Goal: Task Accomplishment & Management: Complete application form

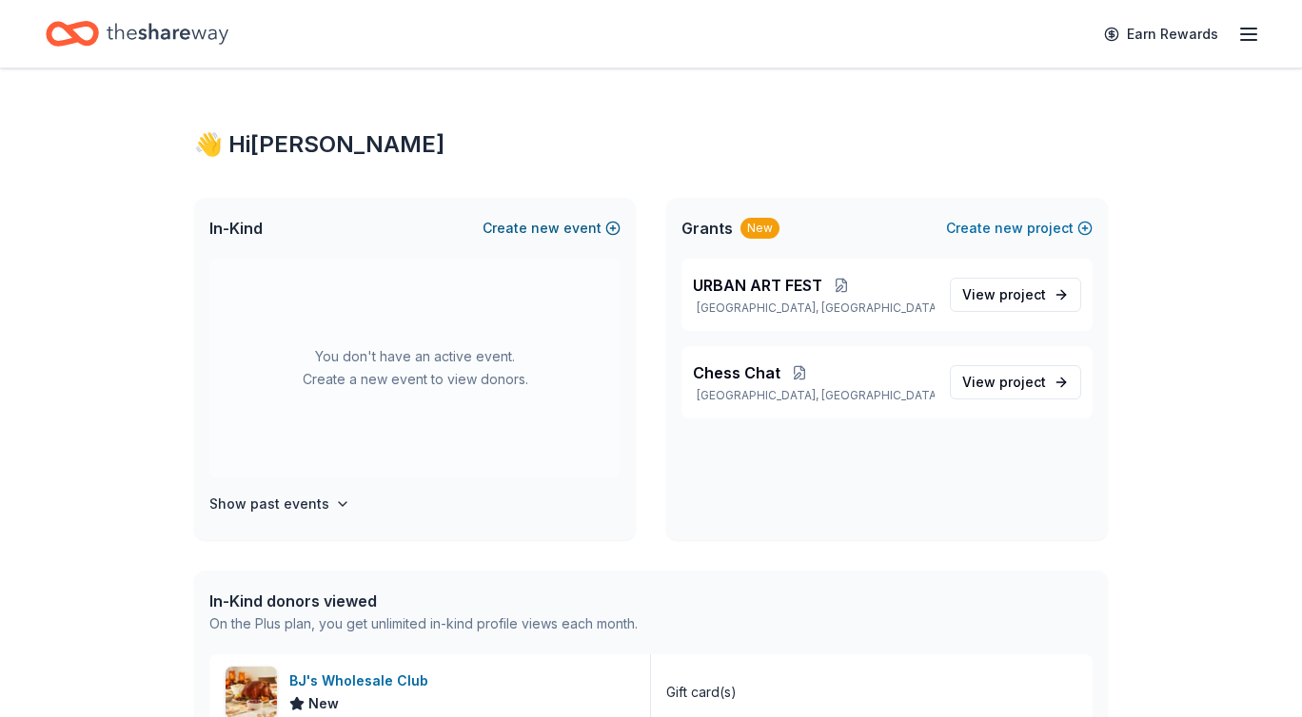
click at [605, 224] on button "Create new event" at bounding box center [551, 228] width 138 height 23
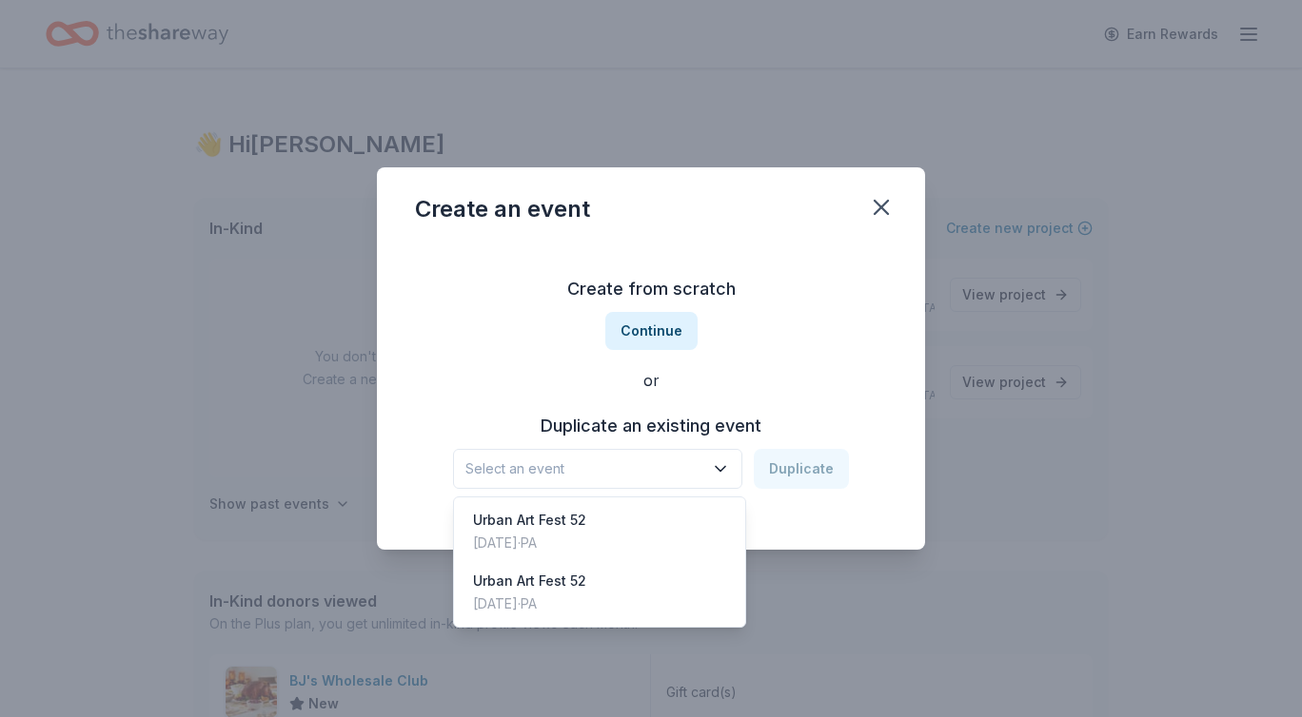
click at [662, 465] on span "Select an event" at bounding box center [584, 469] width 238 height 23
click at [654, 330] on div "Create from scratch Continue or Duplicate an existing event Select an event Dup…" at bounding box center [651, 382] width 472 height 276
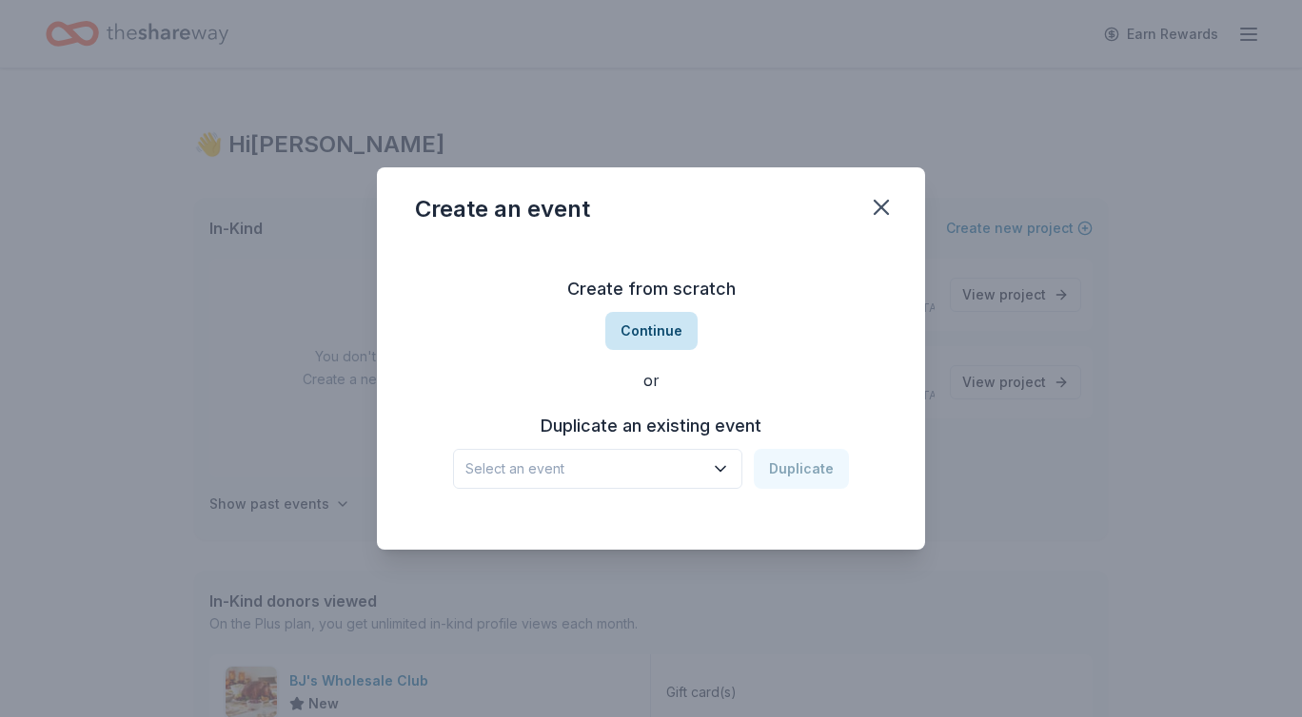
click at [655, 331] on button "Continue" at bounding box center [651, 331] width 92 height 38
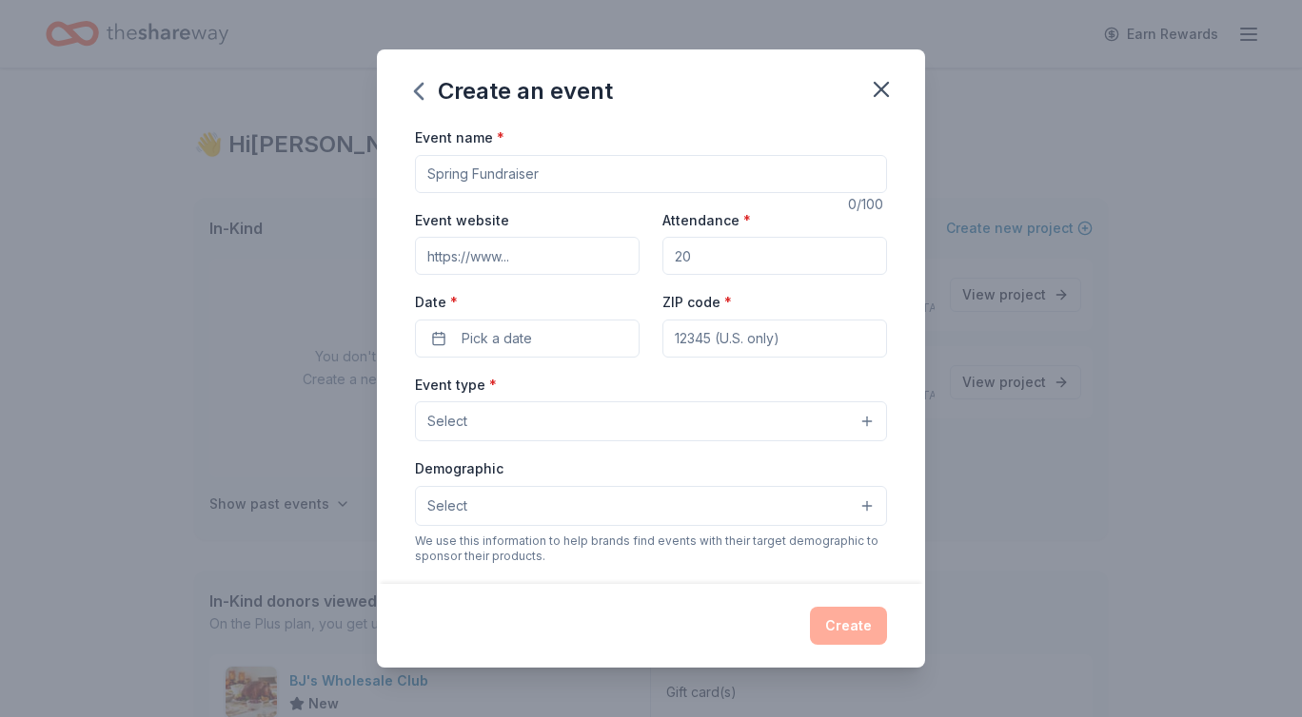
click at [499, 173] on input "Event name *" at bounding box center [651, 174] width 472 height 38
type input "Safe Street - Trick Or Treat"
click at [741, 251] on input "Attendance *" at bounding box center [774, 256] width 225 height 38
type input "200"
click at [570, 345] on button "Pick a date" at bounding box center [527, 339] width 225 height 38
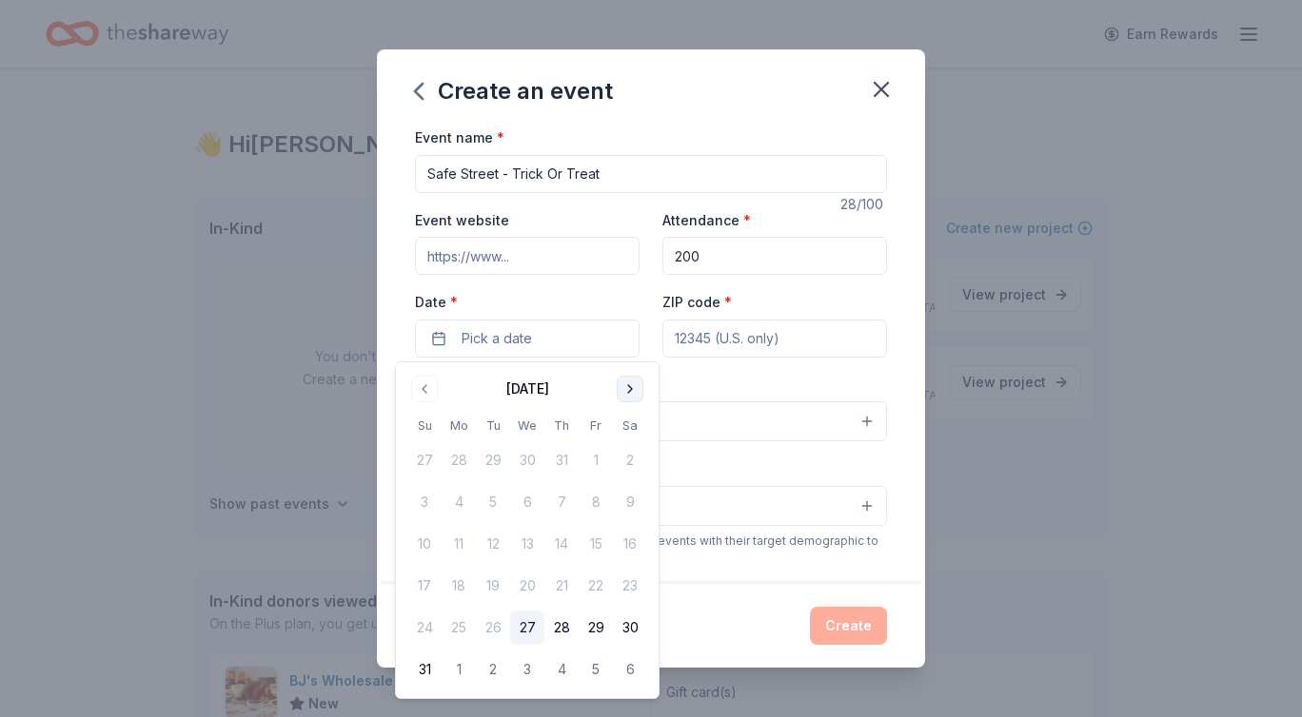
click at [632, 391] on button "Go to next month" at bounding box center [630, 389] width 27 height 27
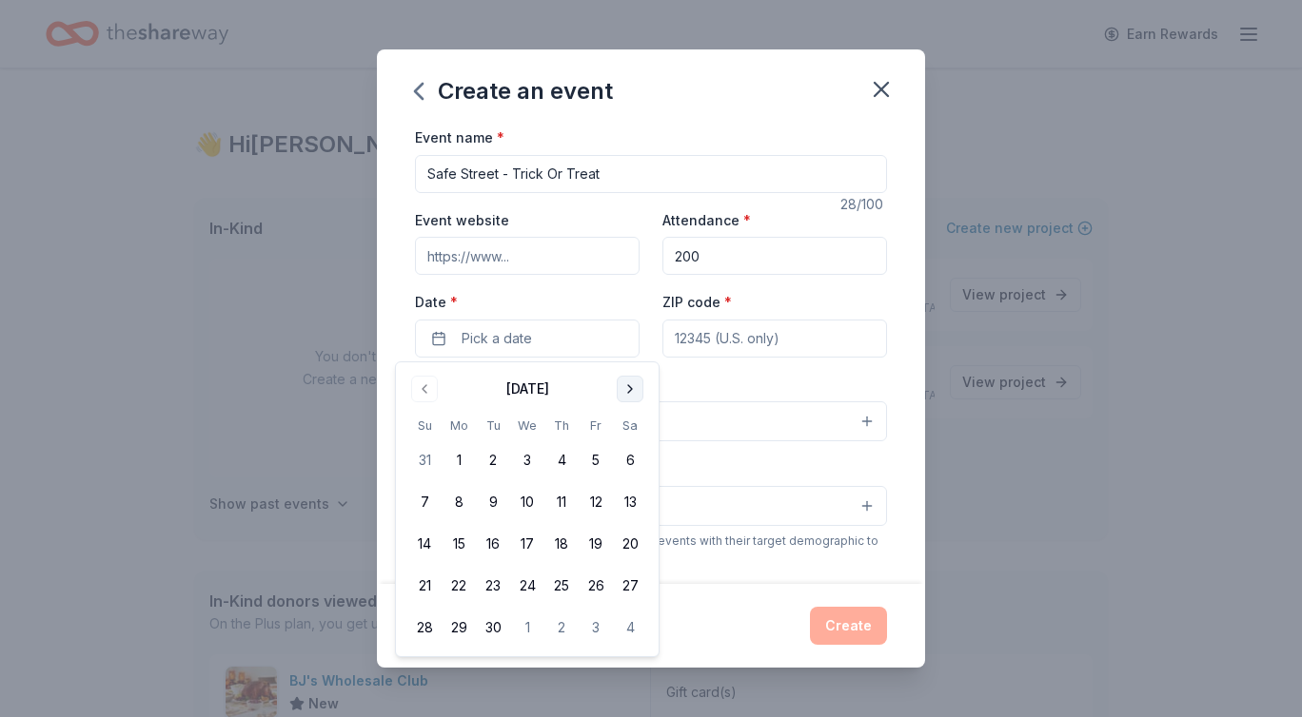
click at [632, 390] on button "Go to next month" at bounding box center [630, 389] width 27 height 27
click at [604, 627] on button "31" at bounding box center [596, 628] width 34 height 34
click at [755, 349] on input "ZIP code *" at bounding box center [774, 339] width 225 height 38
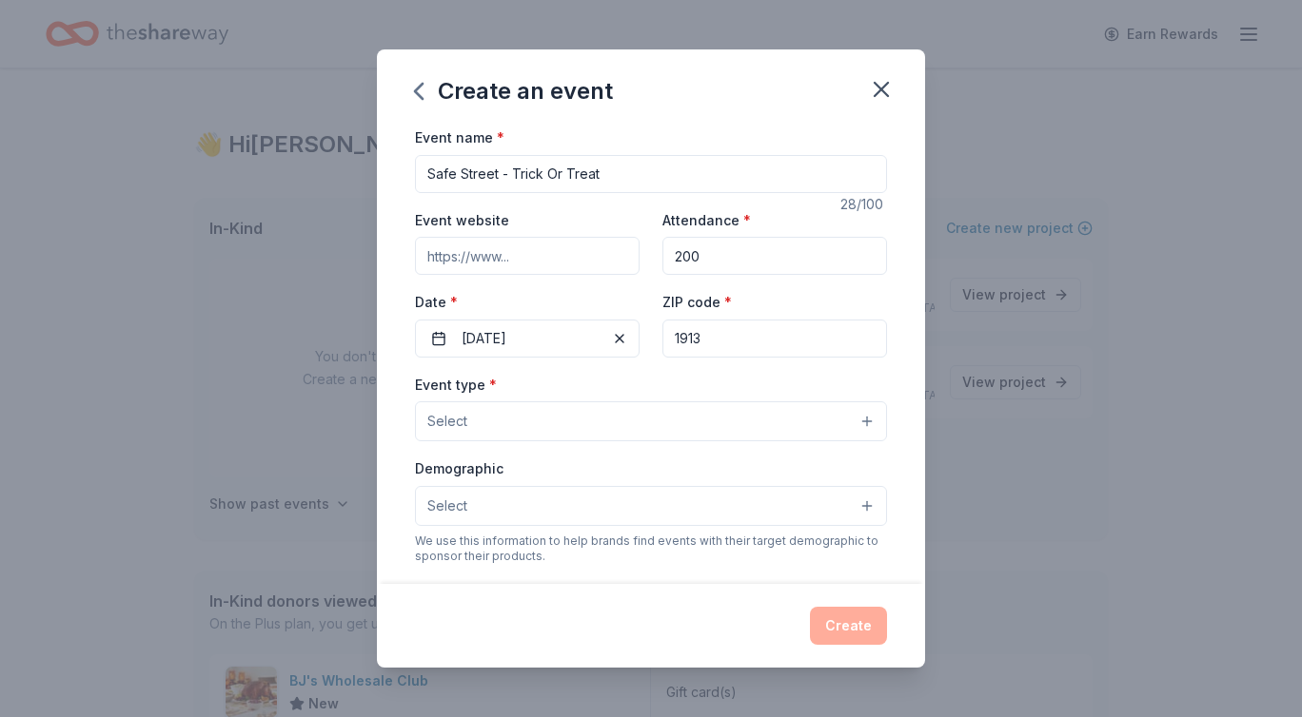
type input "19139"
type input "Urban Art Gallery [STREET_ADDRESS]"
type input "19139"
click at [745, 433] on button "Select" at bounding box center [651, 422] width 472 height 40
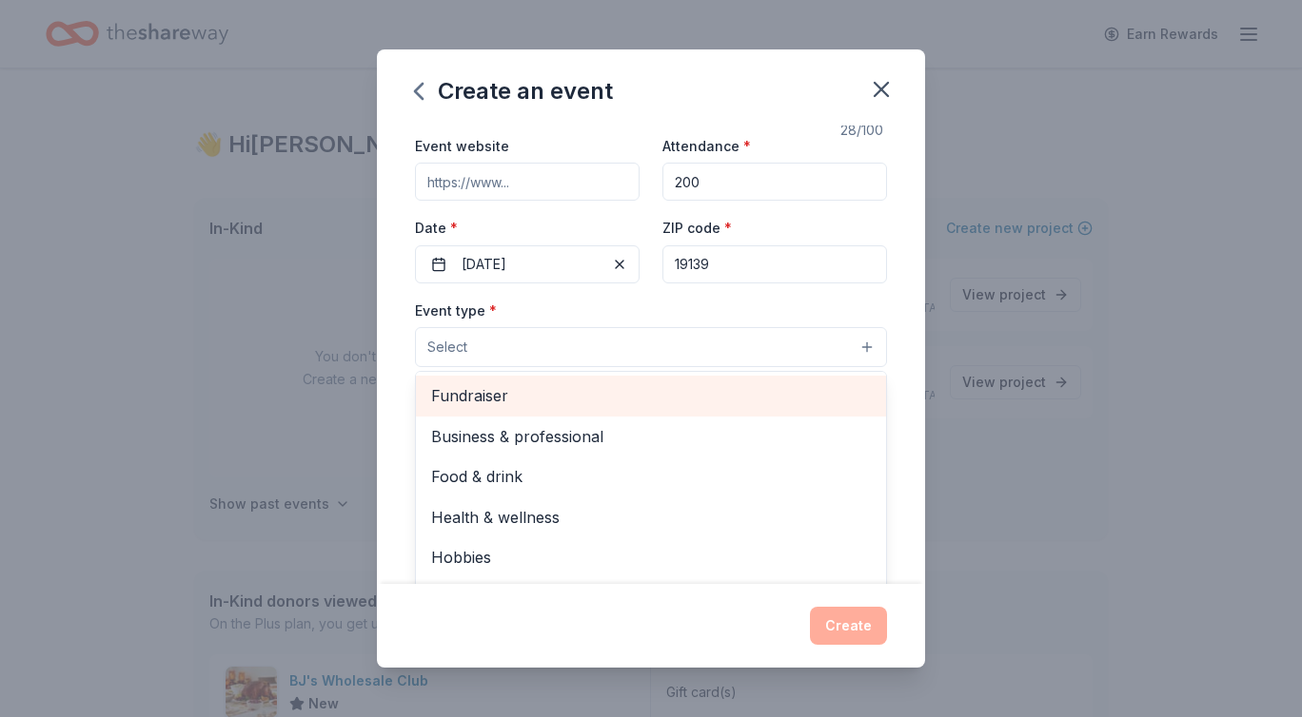
scroll to position [70, 0]
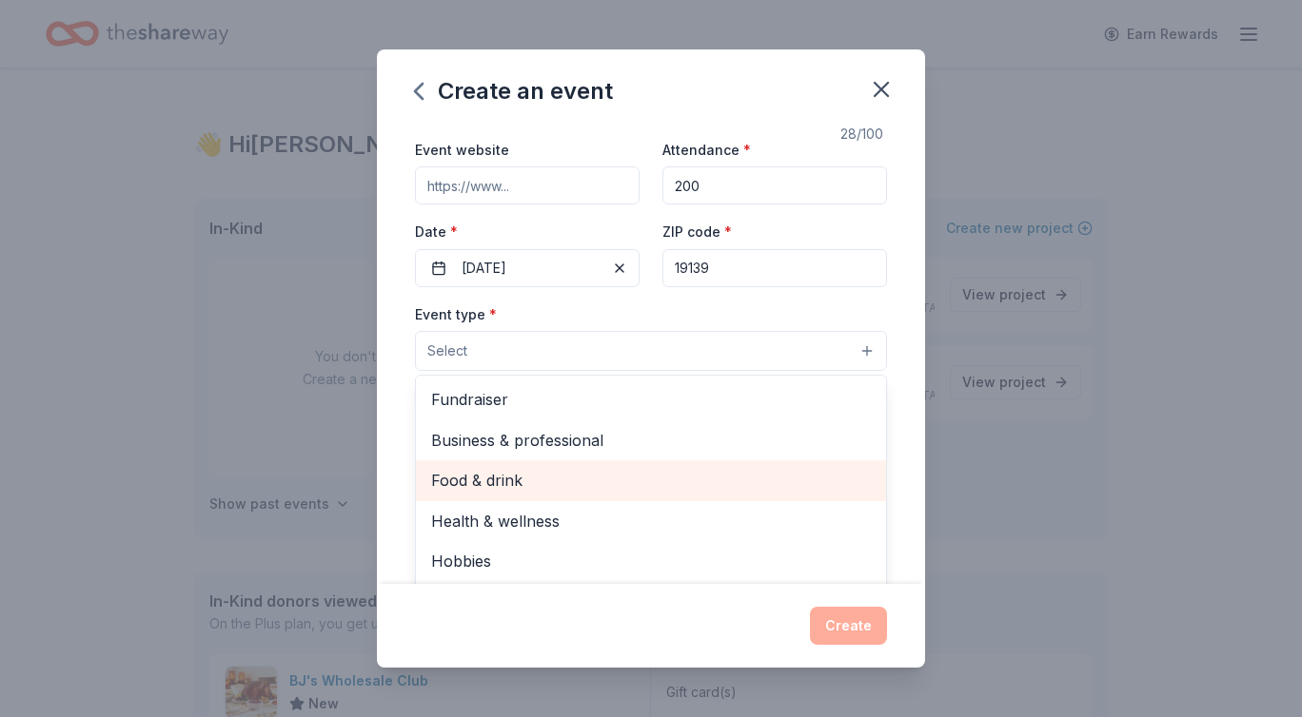
click at [540, 479] on span "Food & drink" at bounding box center [651, 480] width 440 height 25
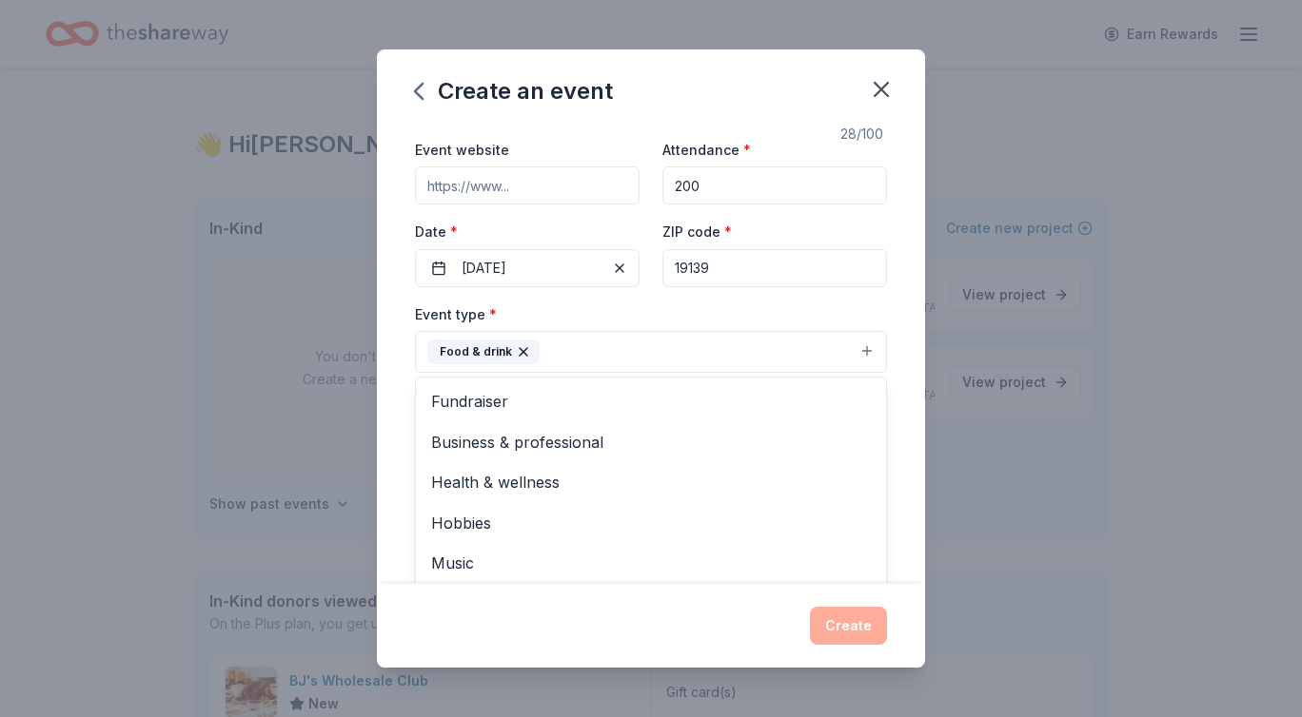
click at [520, 349] on icon "button" at bounding box center [524, 352] width 8 height 8
click at [594, 358] on button "Select" at bounding box center [651, 351] width 472 height 40
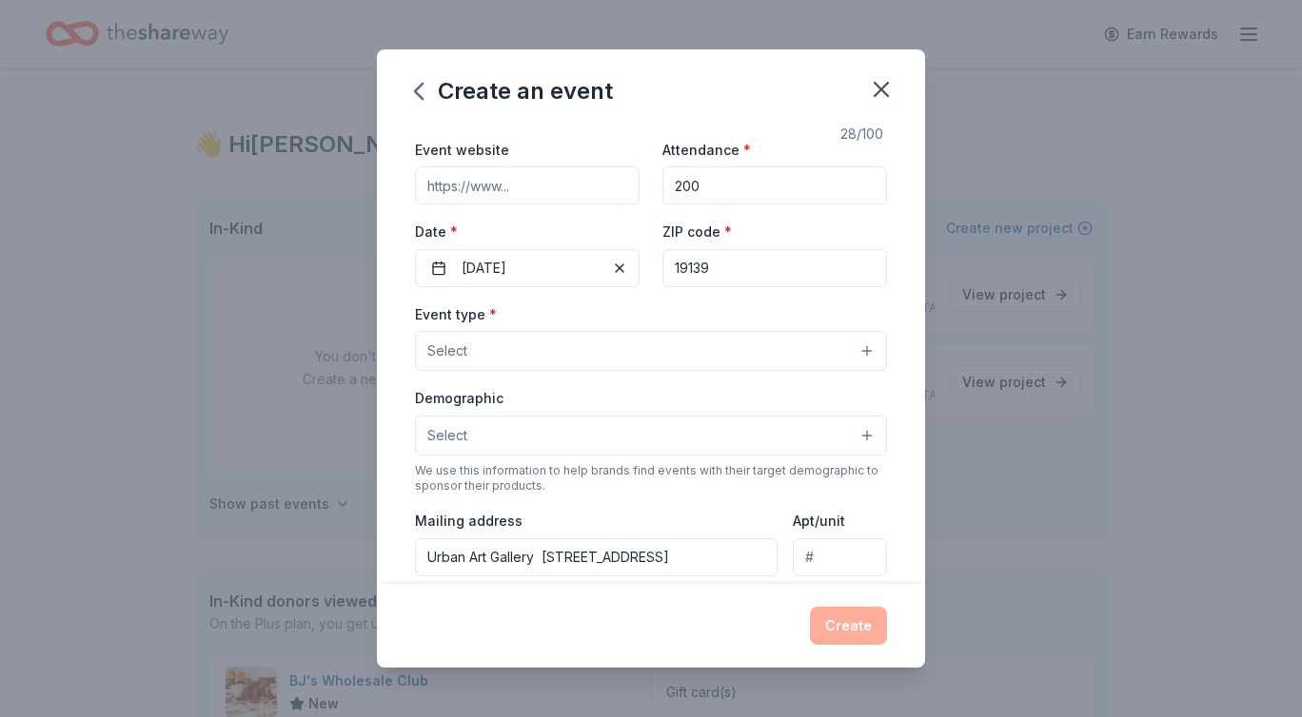
click at [590, 359] on button "Select" at bounding box center [651, 351] width 472 height 40
click at [479, 356] on button "Select" at bounding box center [651, 351] width 472 height 40
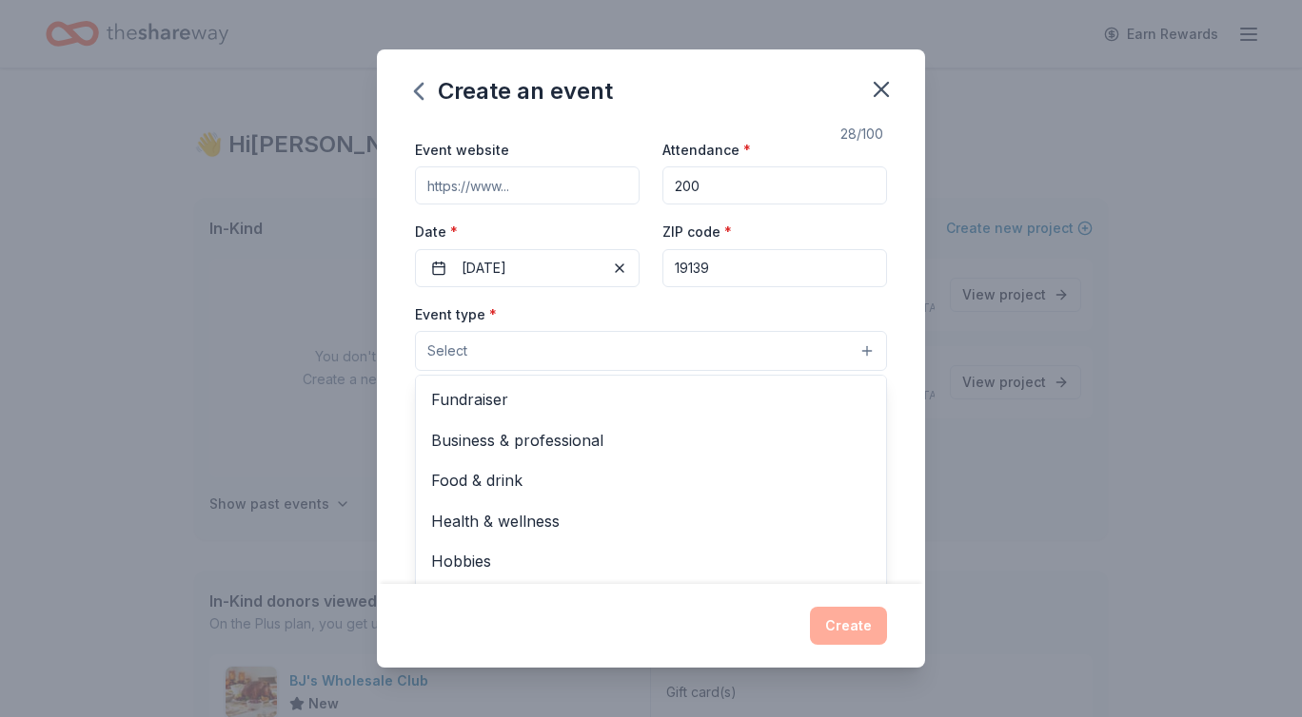
click at [843, 296] on div "Event name * Safe Street - Trick Or Treat 28 /100 Event website Attendance * 20…" at bounding box center [651, 494] width 472 height 879
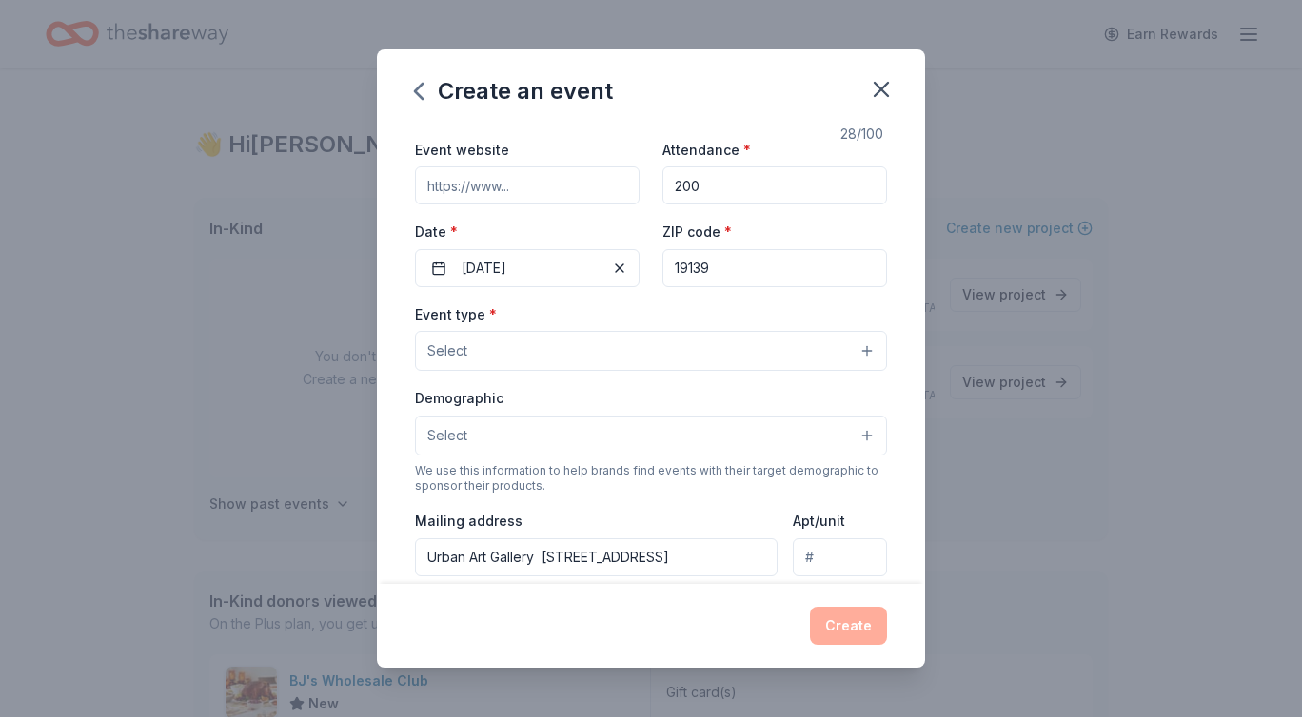
click at [501, 435] on button "Select" at bounding box center [651, 436] width 472 height 40
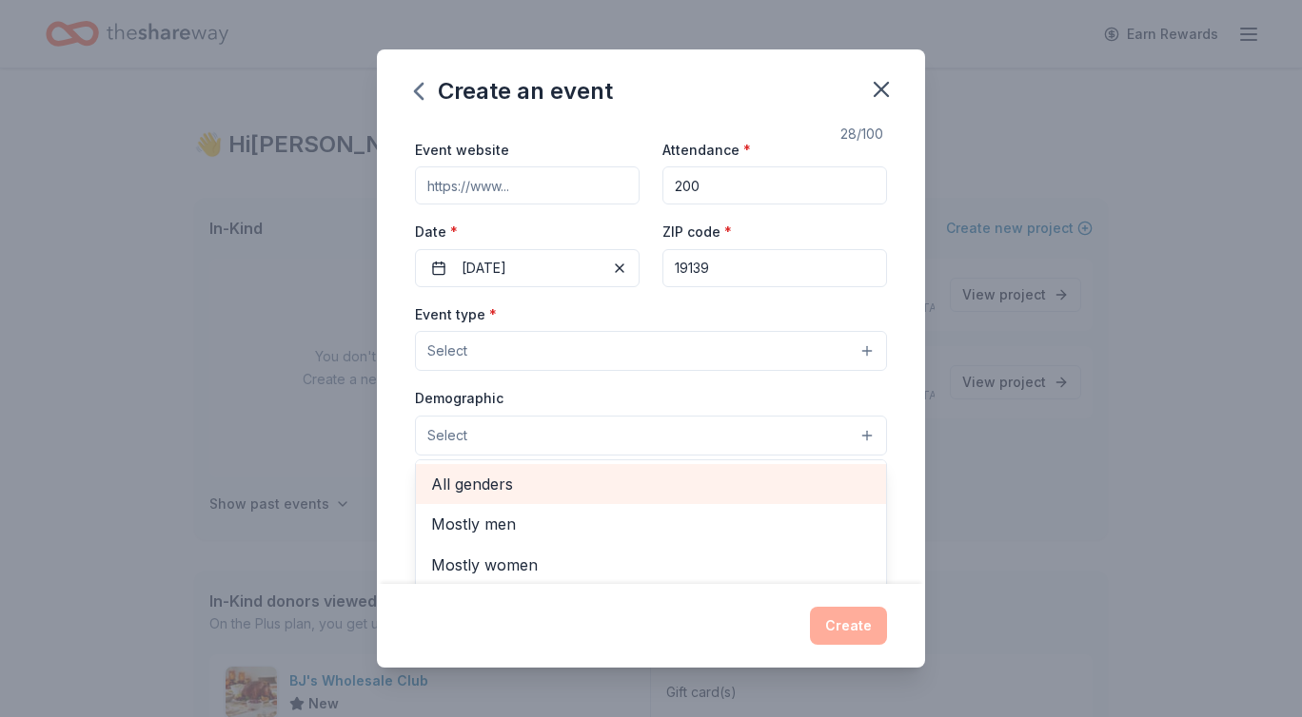
click at [493, 483] on span "All genders" at bounding box center [651, 484] width 440 height 25
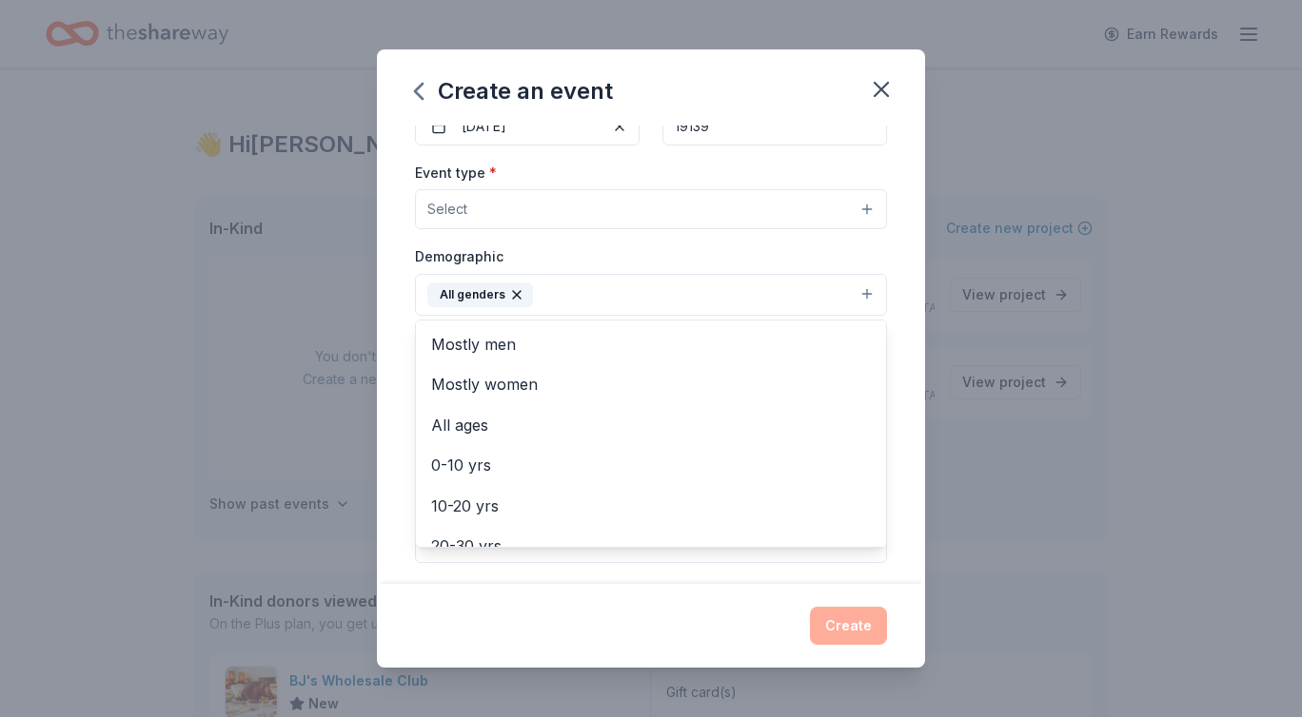
scroll to position [227, 0]
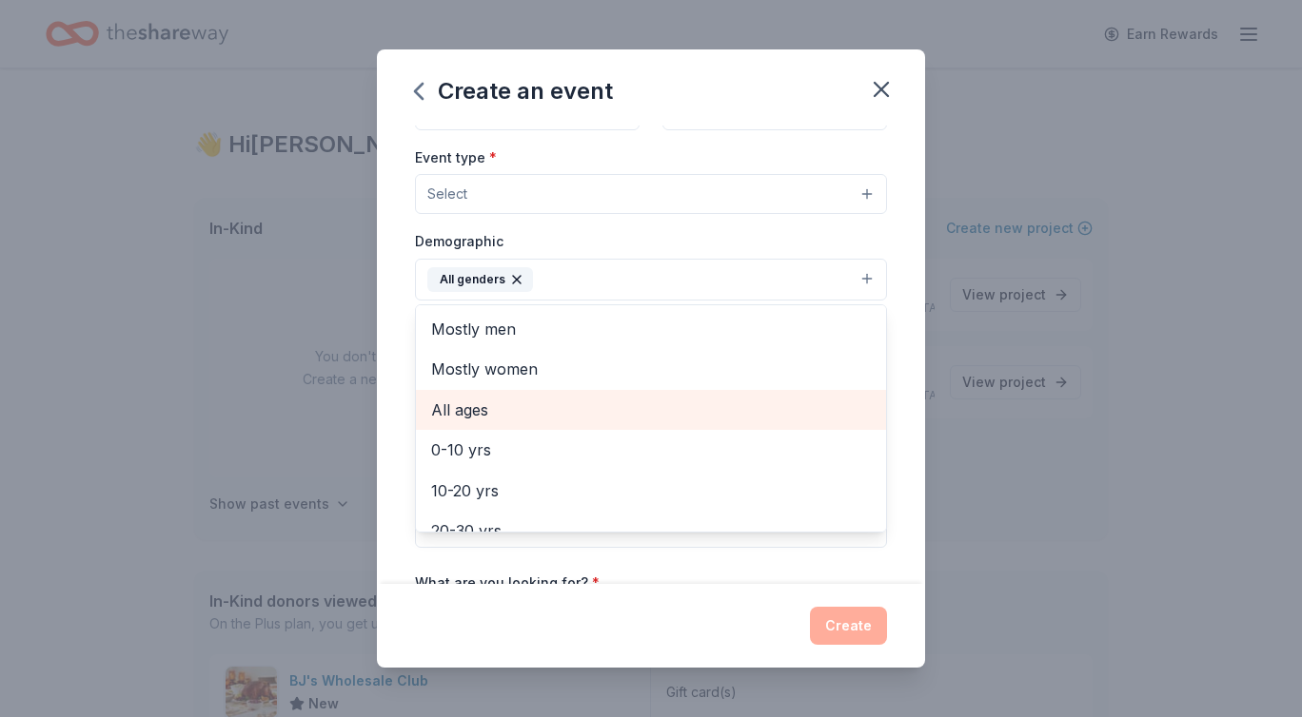
click at [540, 414] on span "All ages" at bounding box center [651, 410] width 440 height 25
click at [528, 411] on span "0-10 yrs" at bounding box center [651, 410] width 440 height 25
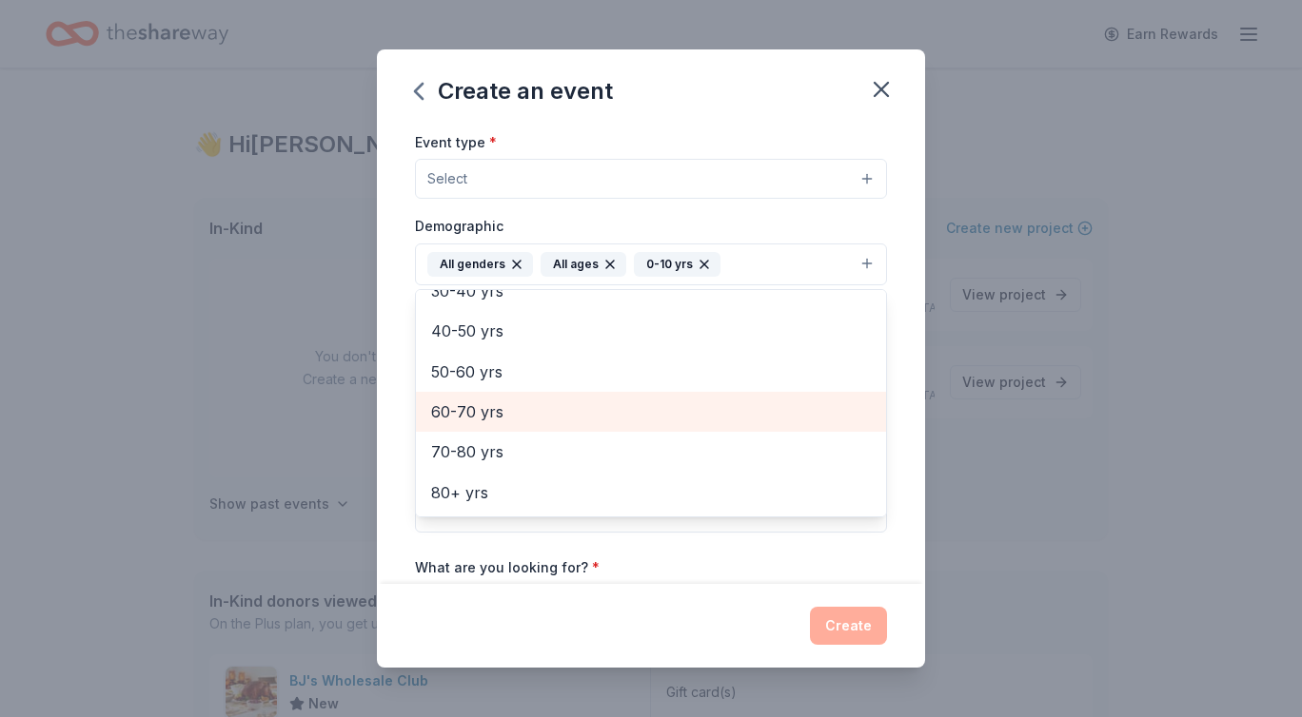
scroll to position [267, 0]
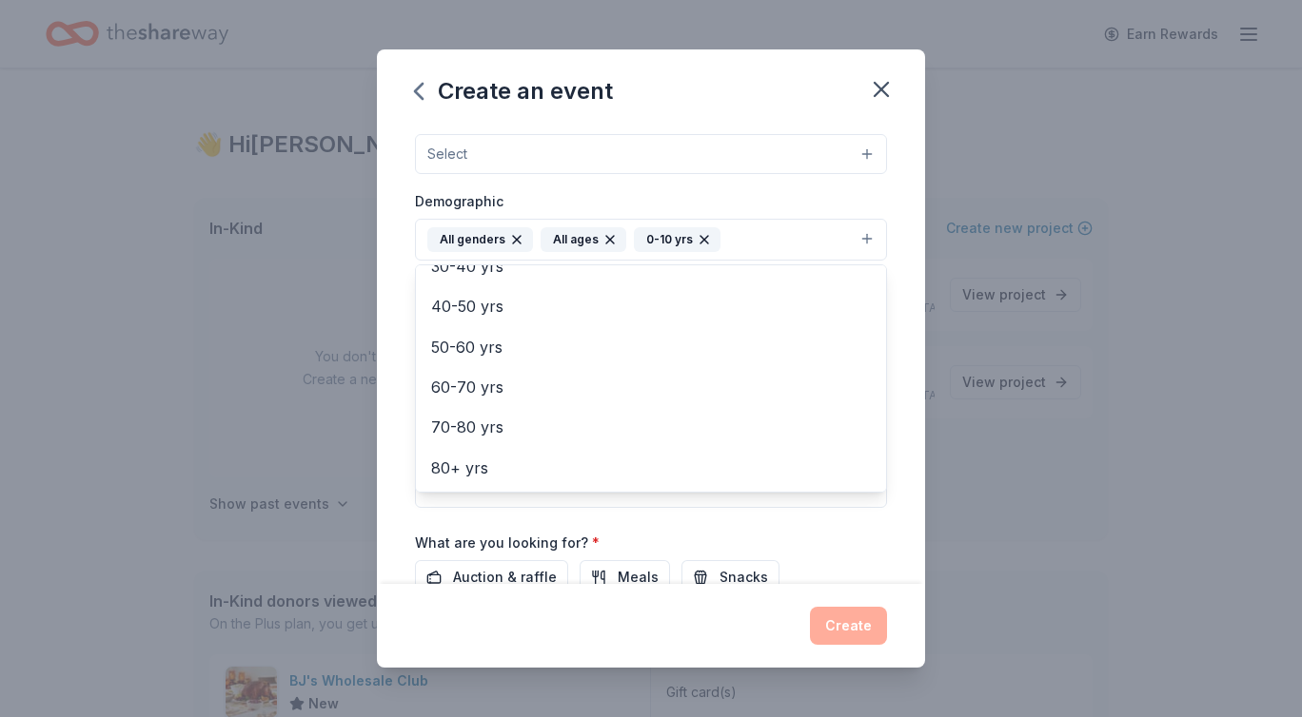
click at [391, 478] on div "Event name * Safe Street - Trick Or Treat 28 /100 Event website Attendance * 20…" at bounding box center [651, 355] width 548 height 459
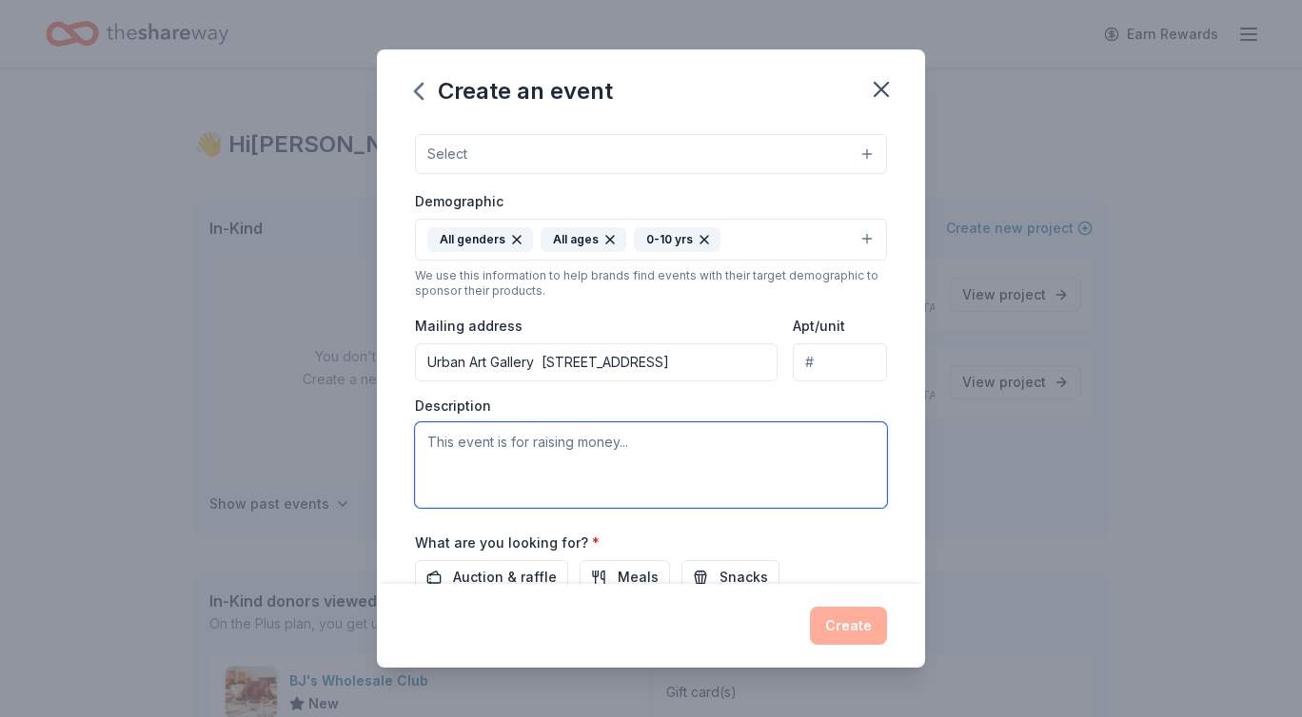
click at [479, 462] on textarea at bounding box center [651, 465] width 472 height 86
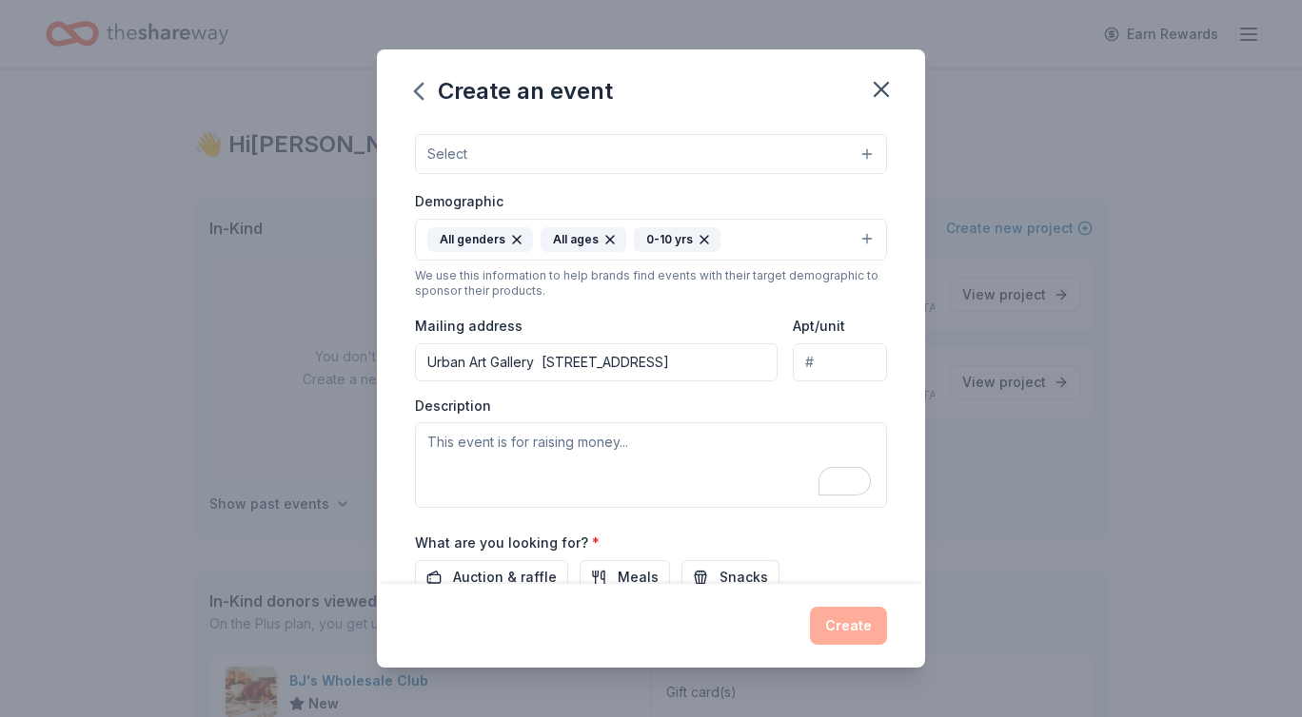
click at [722, 175] on div "Event type * Select Demographic All genders All ages [DEMOGRAPHIC_DATA] yrs We …" at bounding box center [651, 307] width 472 height 402
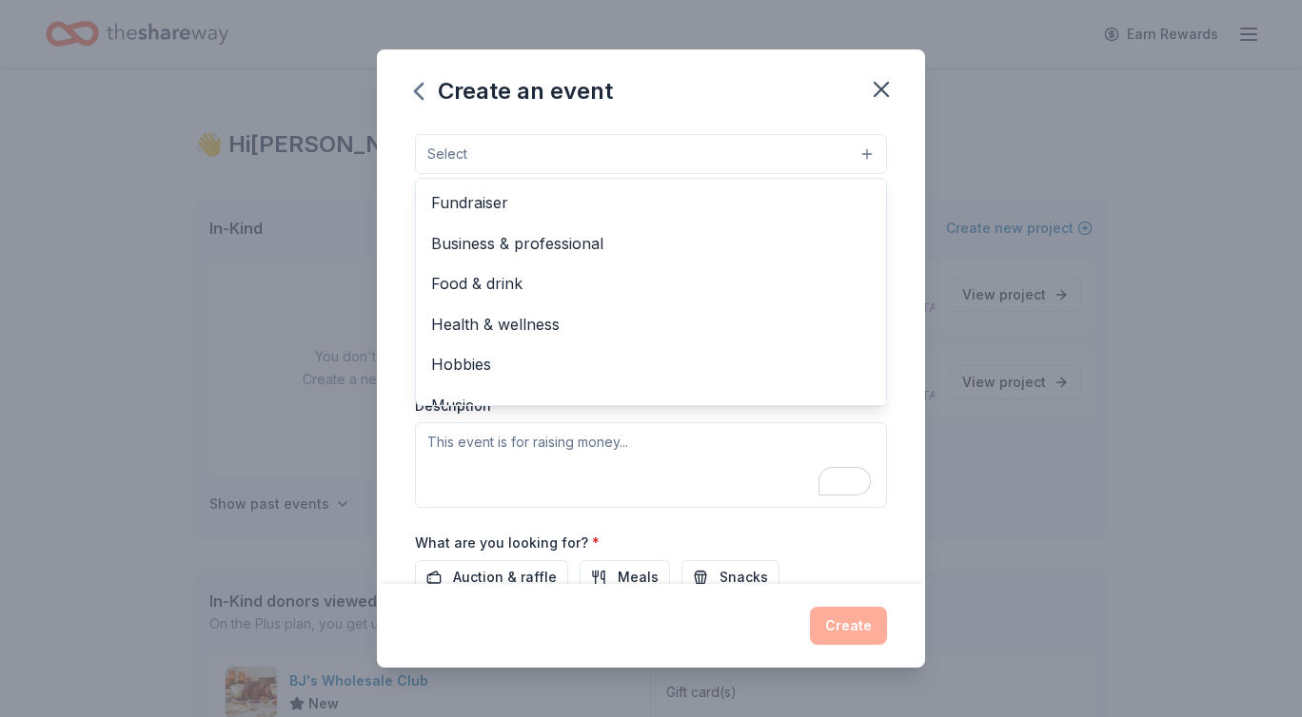
click at [735, 167] on button "Select" at bounding box center [651, 154] width 472 height 40
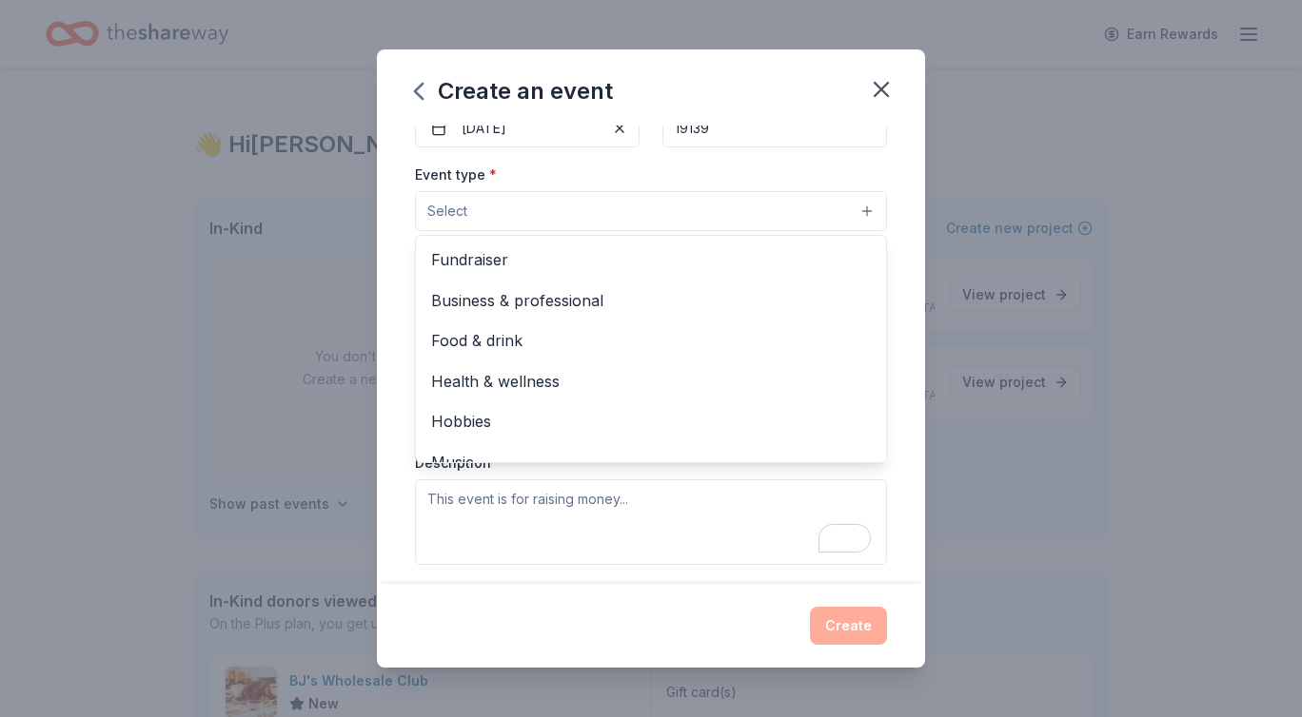
scroll to position [211, 0]
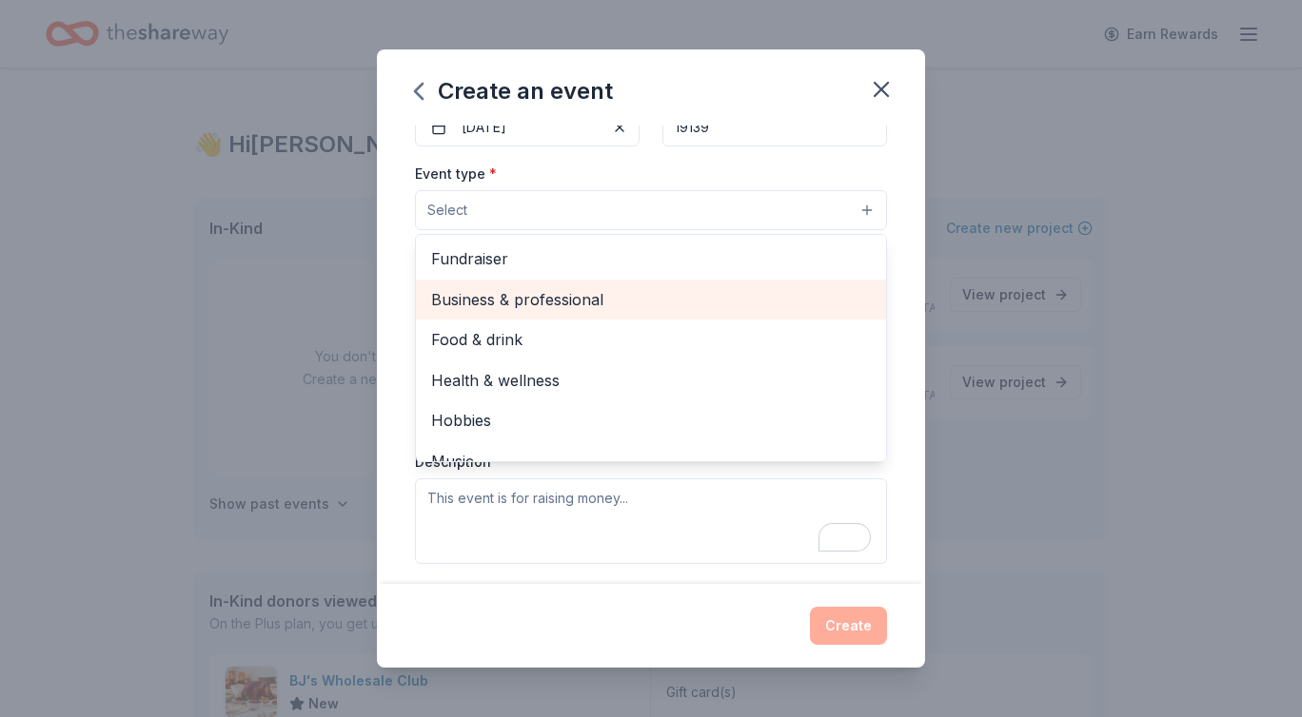
click at [650, 290] on span "Business & professional" at bounding box center [651, 299] width 440 height 25
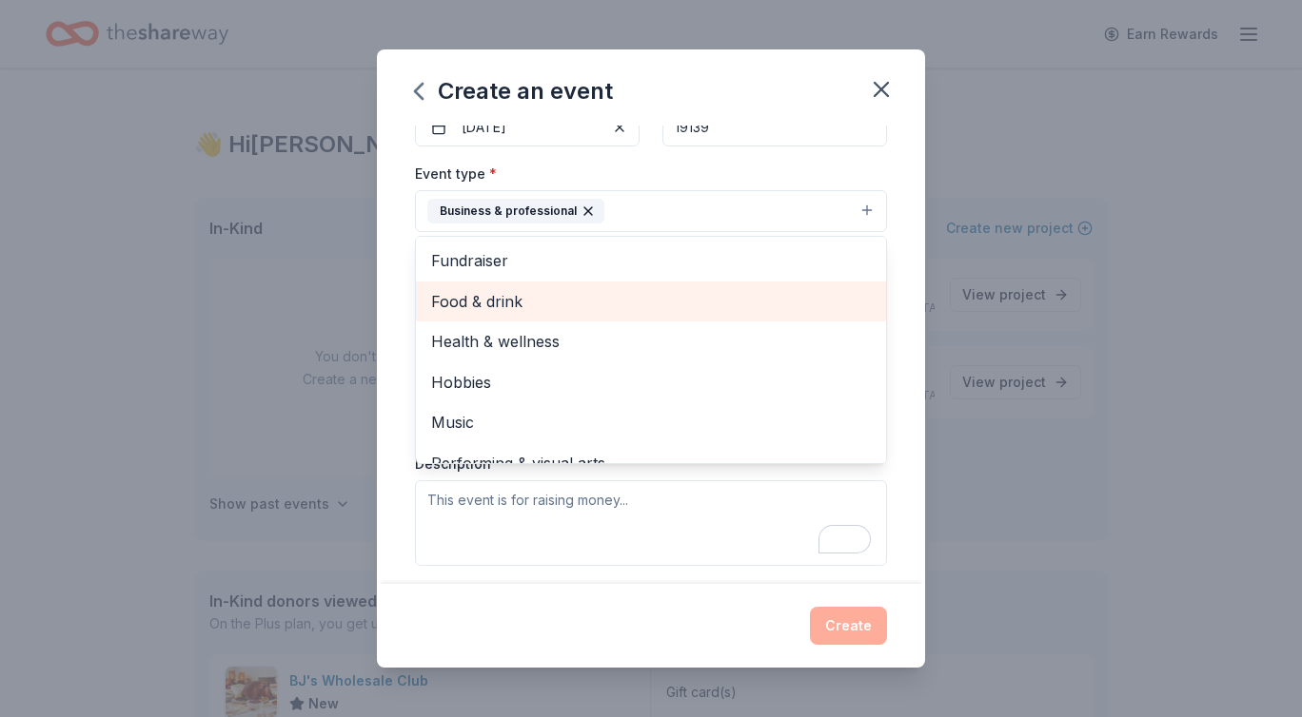
click at [632, 307] on span "Food & drink" at bounding box center [651, 301] width 440 height 25
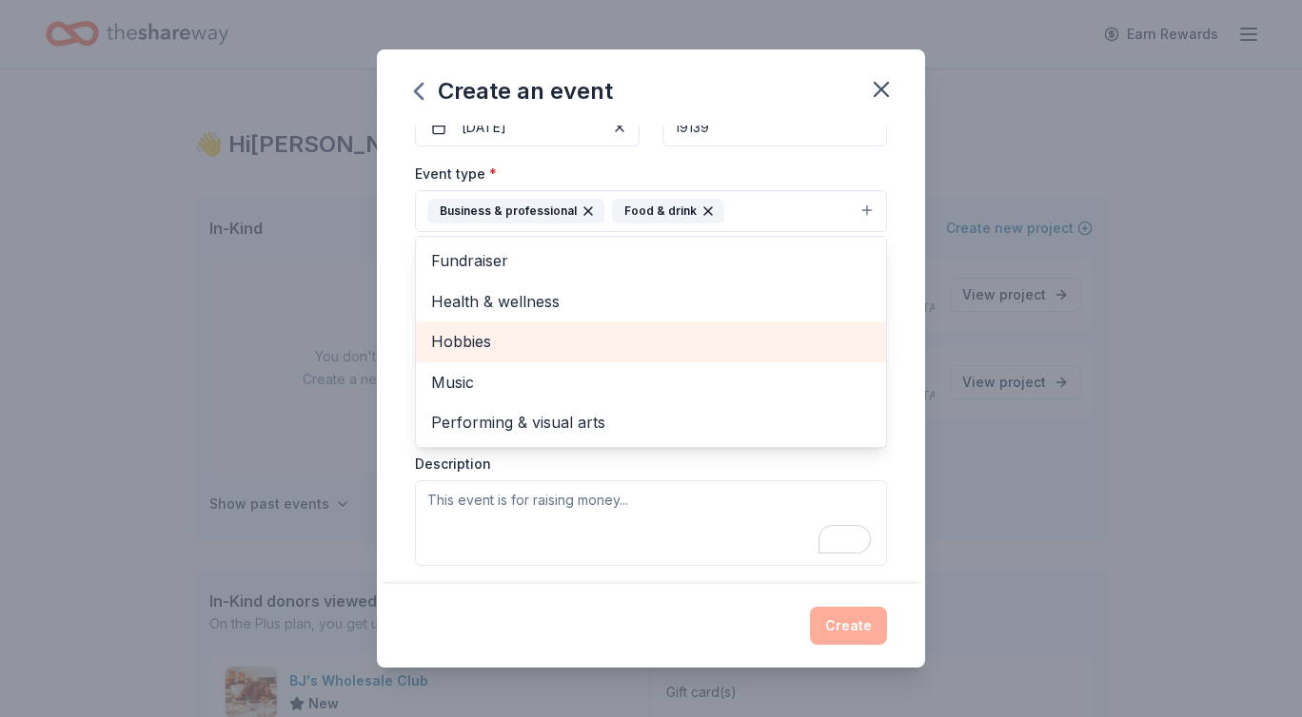
click at [616, 333] on span "Hobbies" at bounding box center [651, 341] width 440 height 25
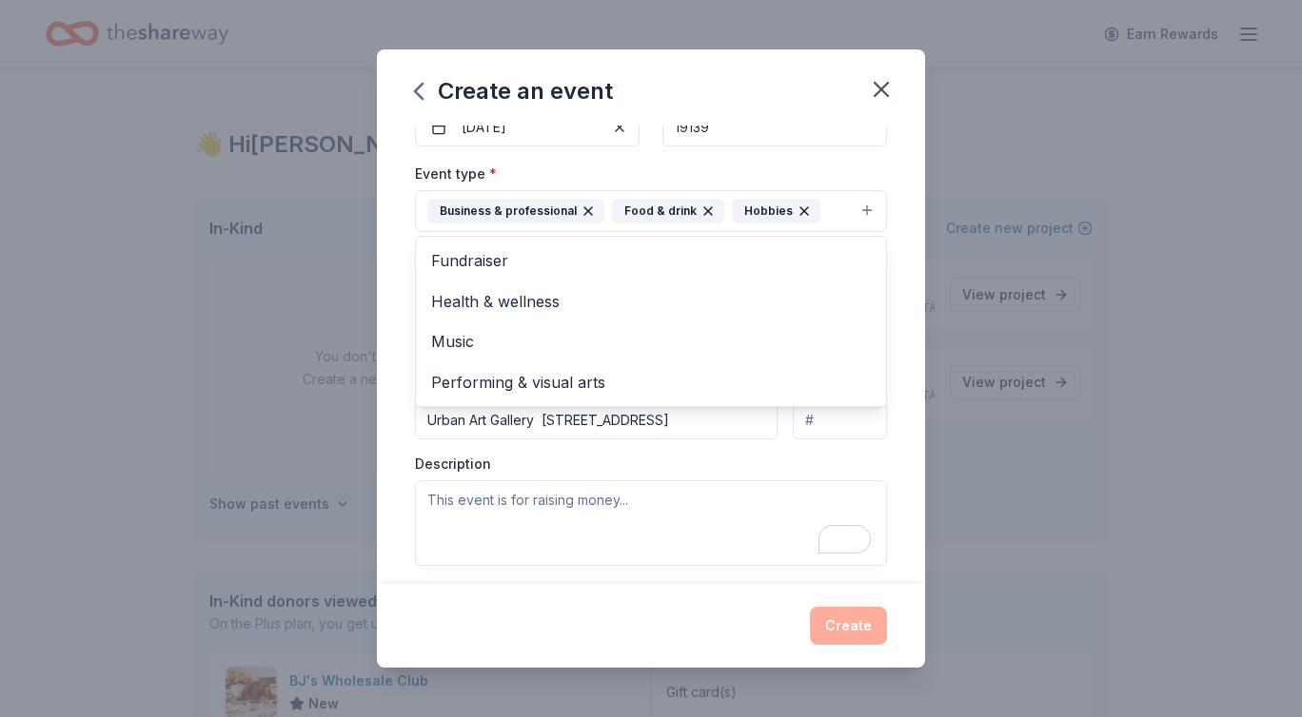
click at [786, 441] on div "Event type * Business & professional Food & drink Hobbies Fundraiser Health & w…" at bounding box center [651, 364] width 472 height 404
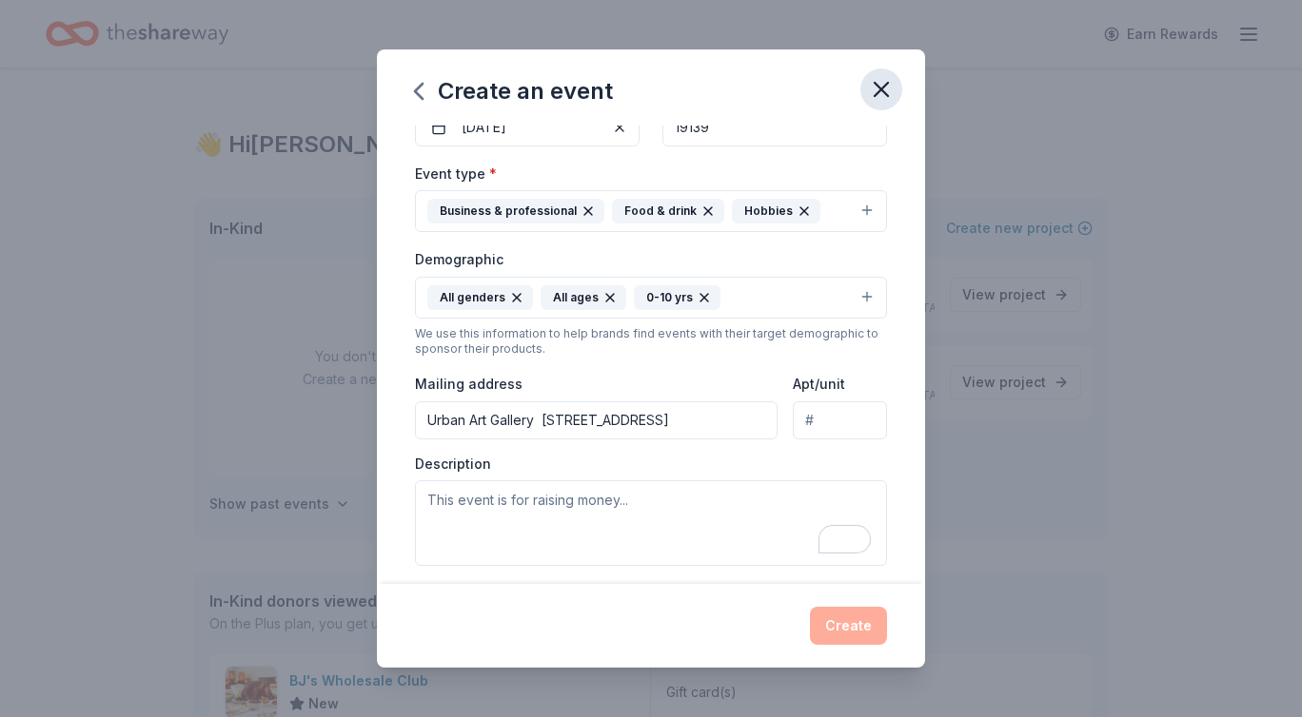
click at [879, 84] on icon "button" at bounding box center [881, 89] width 27 height 27
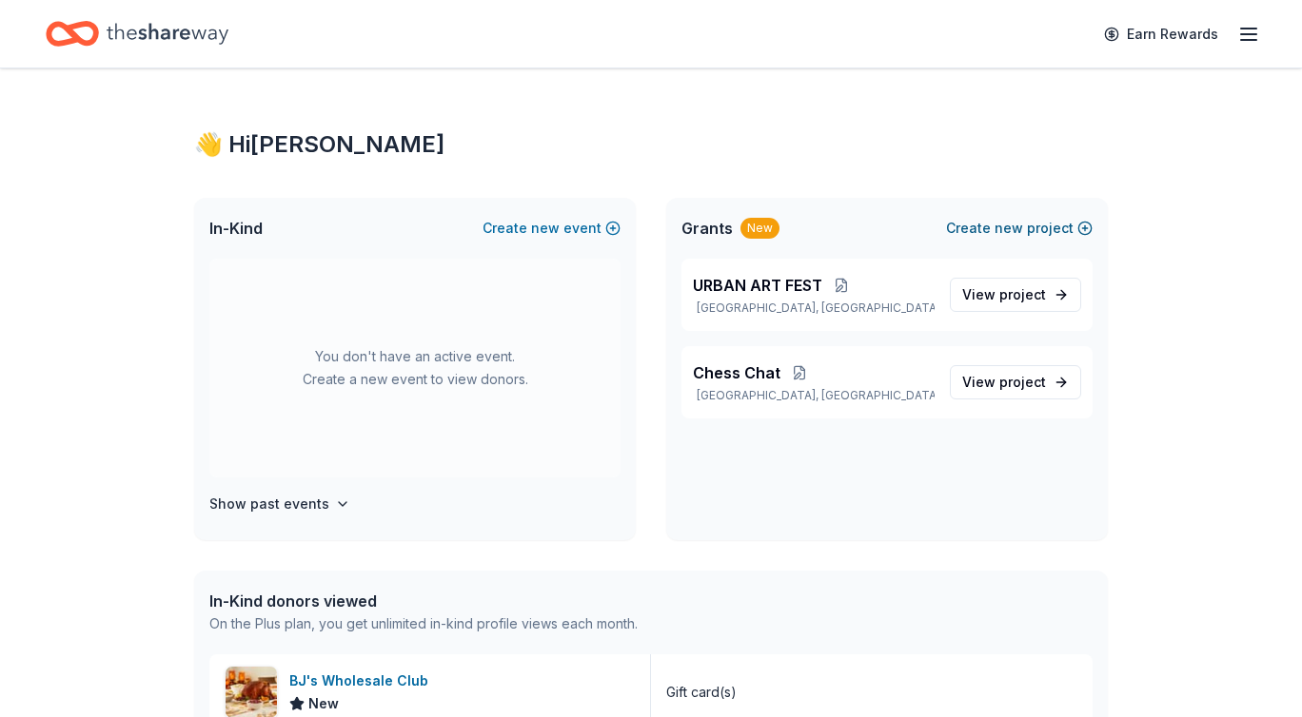
click at [1012, 226] on span "new" at bounding box center [1008, 228] width 29 height 23
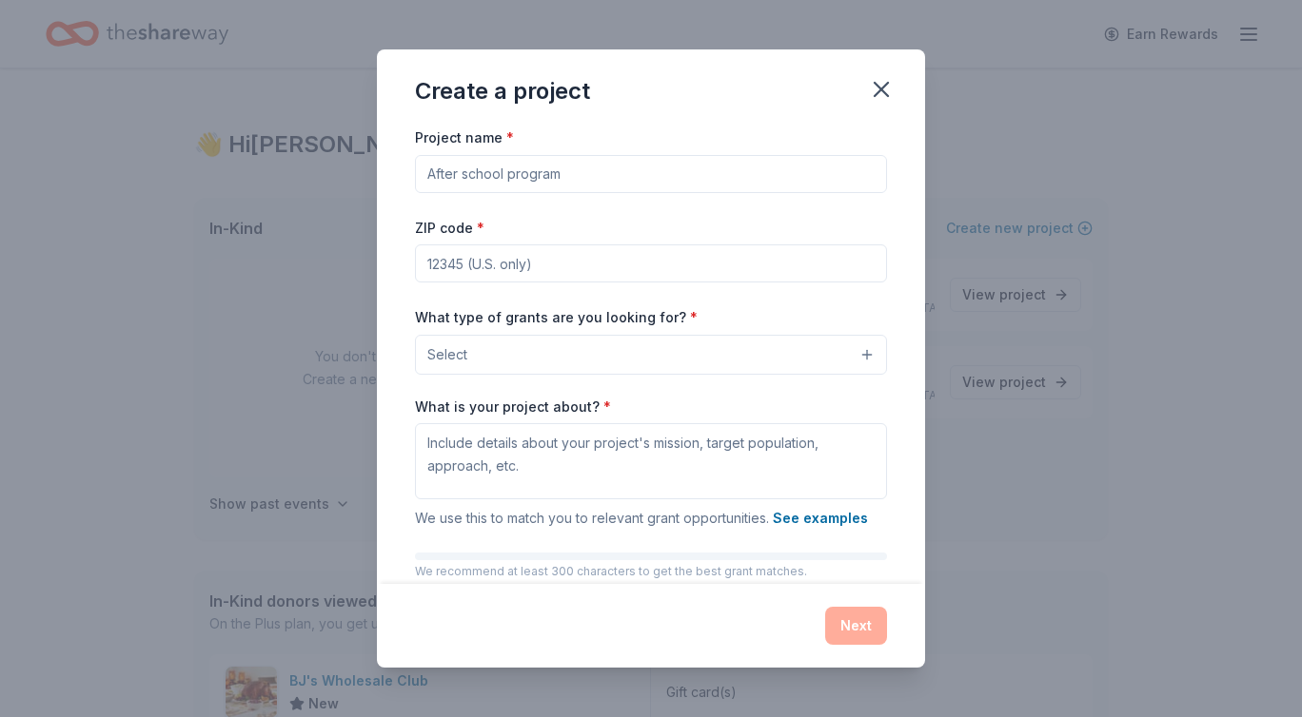
click at [807, 175] on input "Project name *" at bounding box center [651, 174] width 472 height 38
type input "Afterschool Program"
